Goal: Navigation & Orientation: Find specific page/section

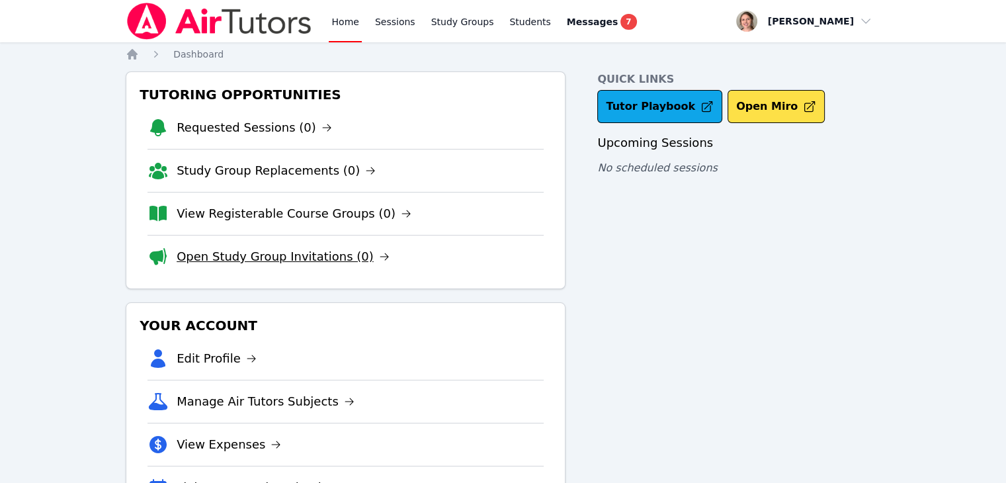
scroll to position [62, 0]
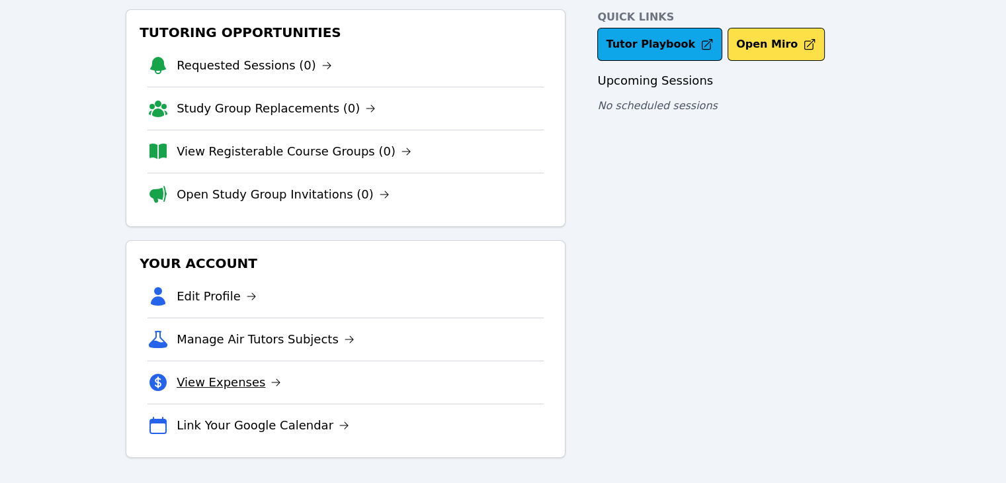
click at [225, 381] on link "View Expenses" at bounding box center [229, 382] width 104 height 19
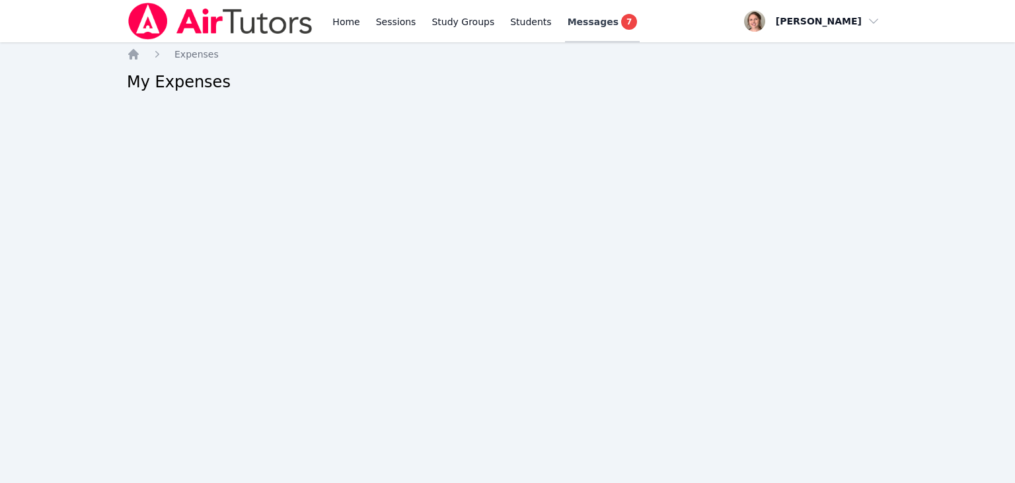
click at [586, 19] on span "Messages" at bounding box center [593, 21] width 51 height 13
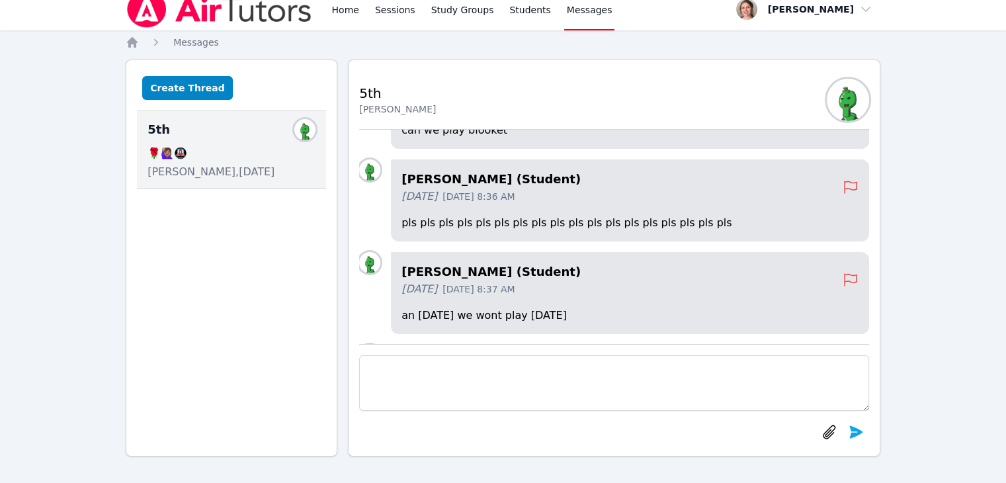
scroll to position [-2018, 0]
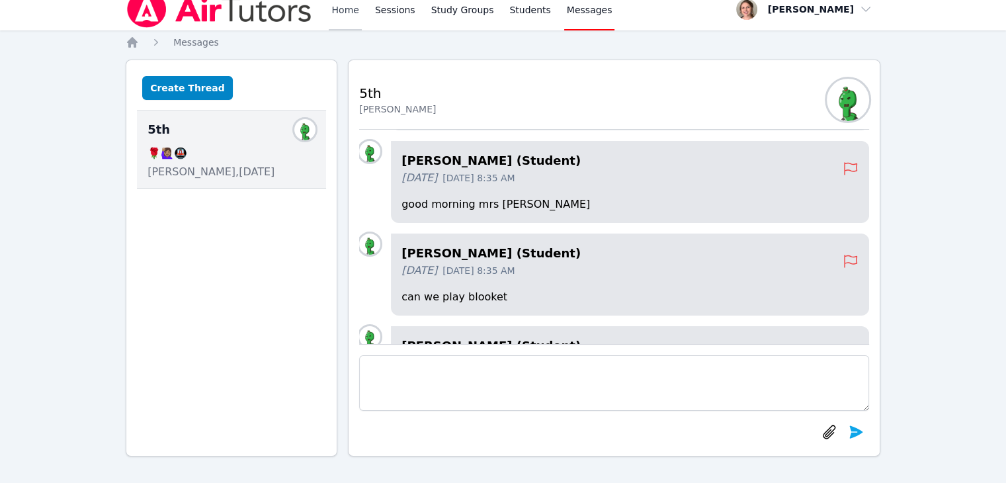
click at [354, 9] on link "Home" at bounding box center [345, 9] width 32 height 42
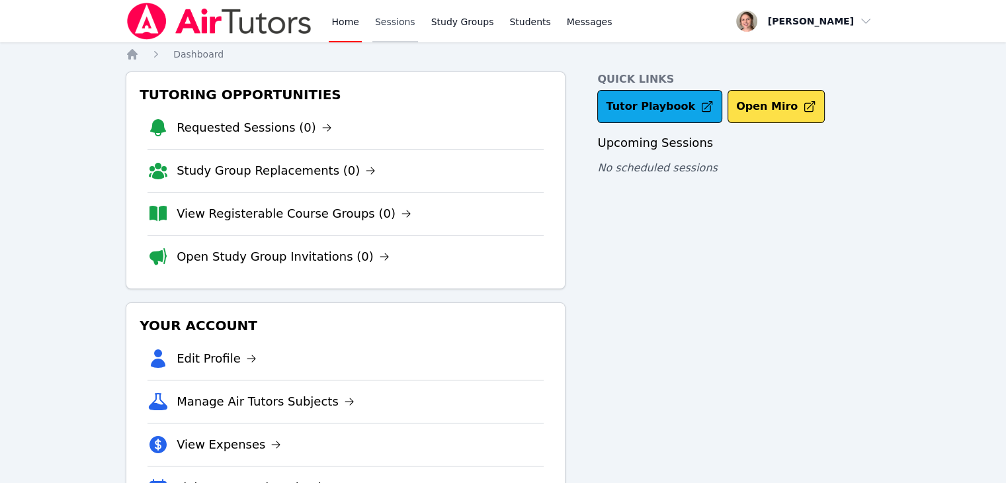
click at [386, 30] on link "Sessions" at bounding box center [395, 21] width 46 height 42
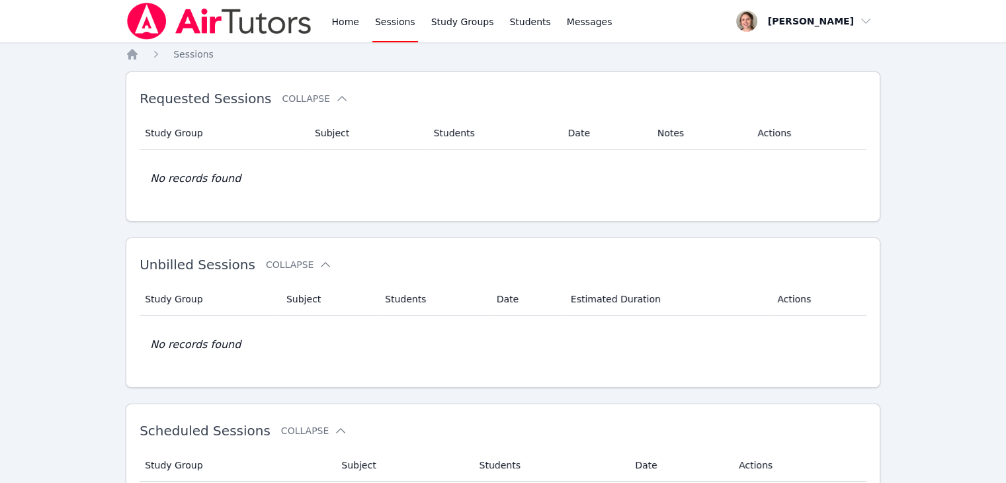
click at [313, 21] on div "Home Sessions Study Groups Students Messages" at bounding box center [370, 21] width 489 height 42
click at [337, 24] on link "Home" at bounding box center [345, 21] width 32 height 42
